Goal: Find specific fact: Find specific fact

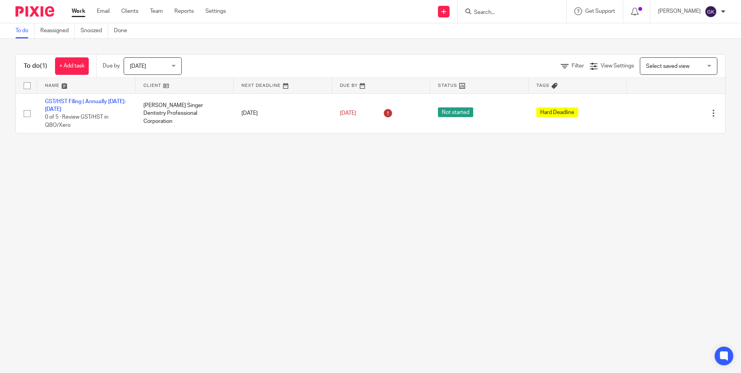
click at [505, 7] on form at bounding box center [514, 12] width 83 height 10
click at [505, 12] on input "Search" at bounding box center [508, 12] width 70 height 7
type input "relikks"
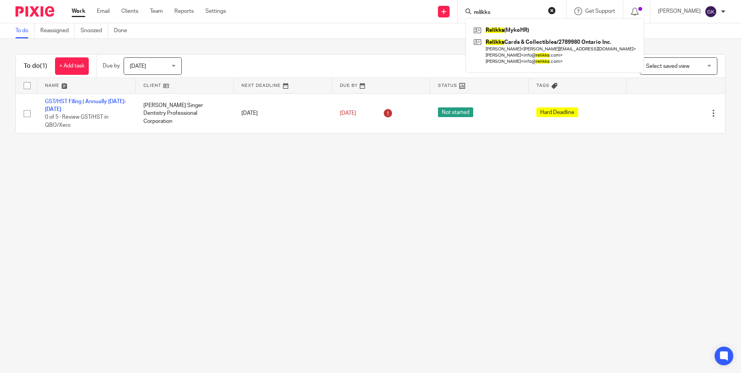
drag, startPoint x: 510, startPoint y: 12, endPoint x: 443, endPoint y: 6, distance: 67.3
click at [443, 6] on div "Send new email Create task Add client Request signature relikks Relikks (MykoHR…" at bounding box center [489, 11] width 503 height 23
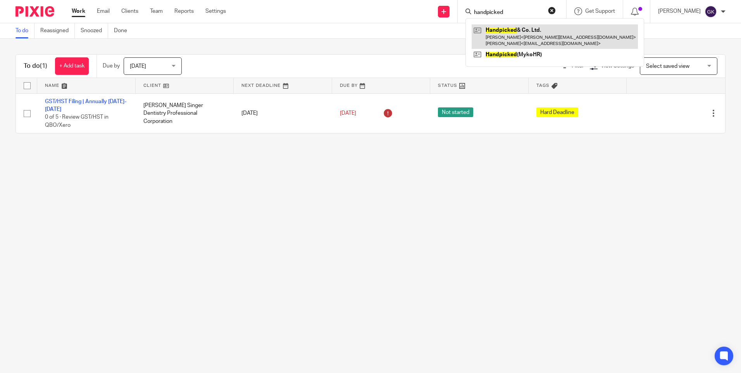
type input "handpicked"
click at [538, 30] on link at bounding box center [555, 36] width 166 height 24
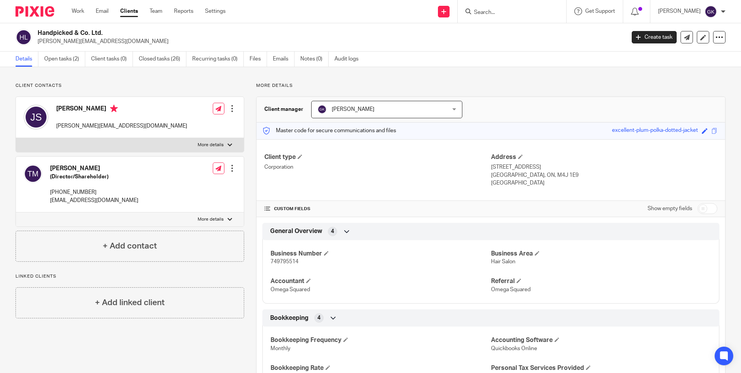
click at [284, 262] on span "749795514" at bounding box center [284, 261] width 28 height 5
copy span "749795514"
